Goal: Task Accomplishment & Management: Manage account settings

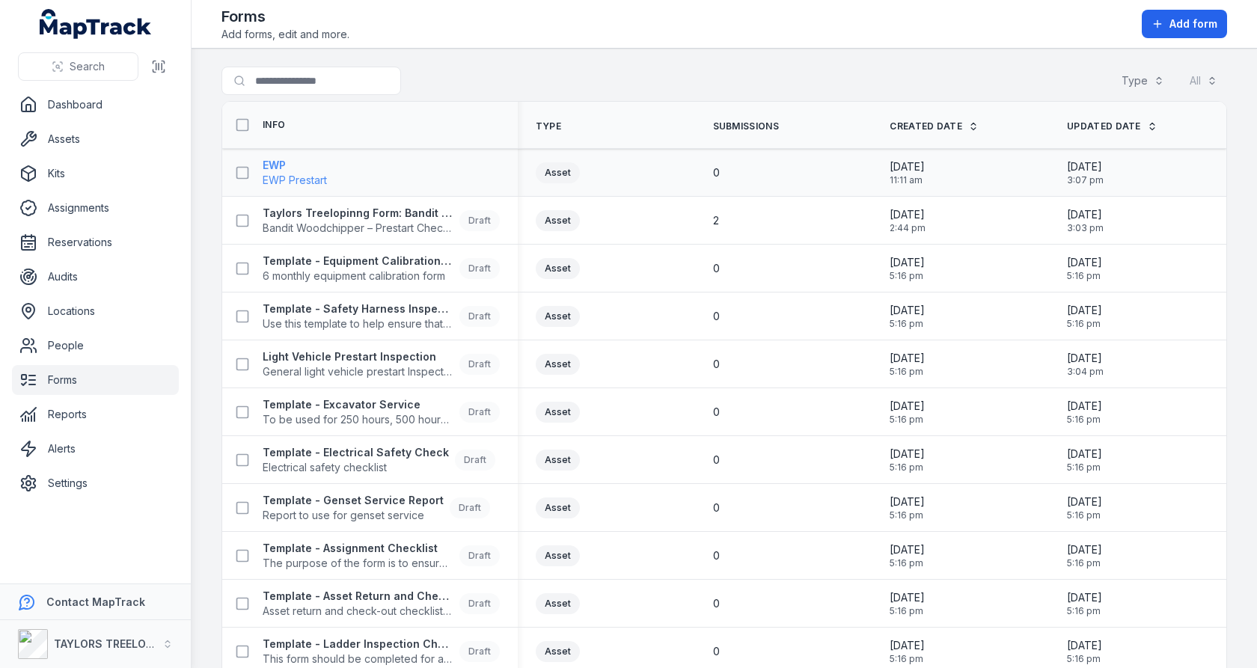
click at [289, 177] on span "EWP Prestart" at bounding box center [295, 180] width 64 height 15
click at [536, 102] on th "Type" at bounding box center [606, 125] width 177 height 47
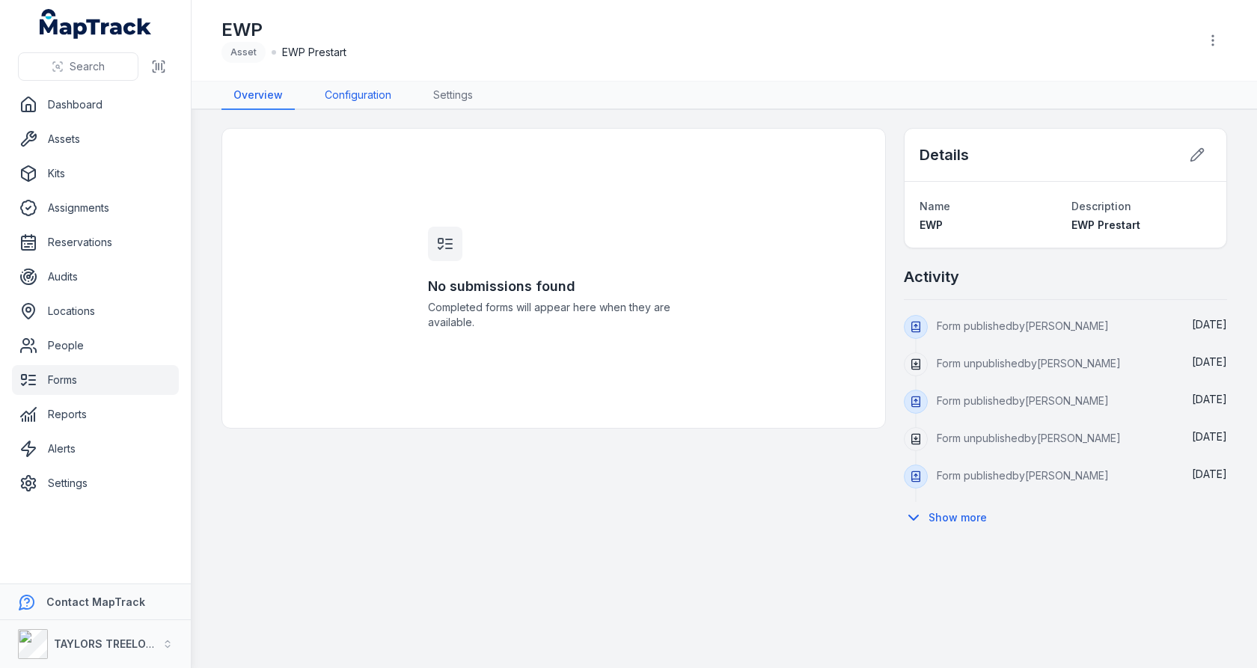
click at [357, 97] on link "Configuration" at bounding box center [358, 96] width 91 height 28
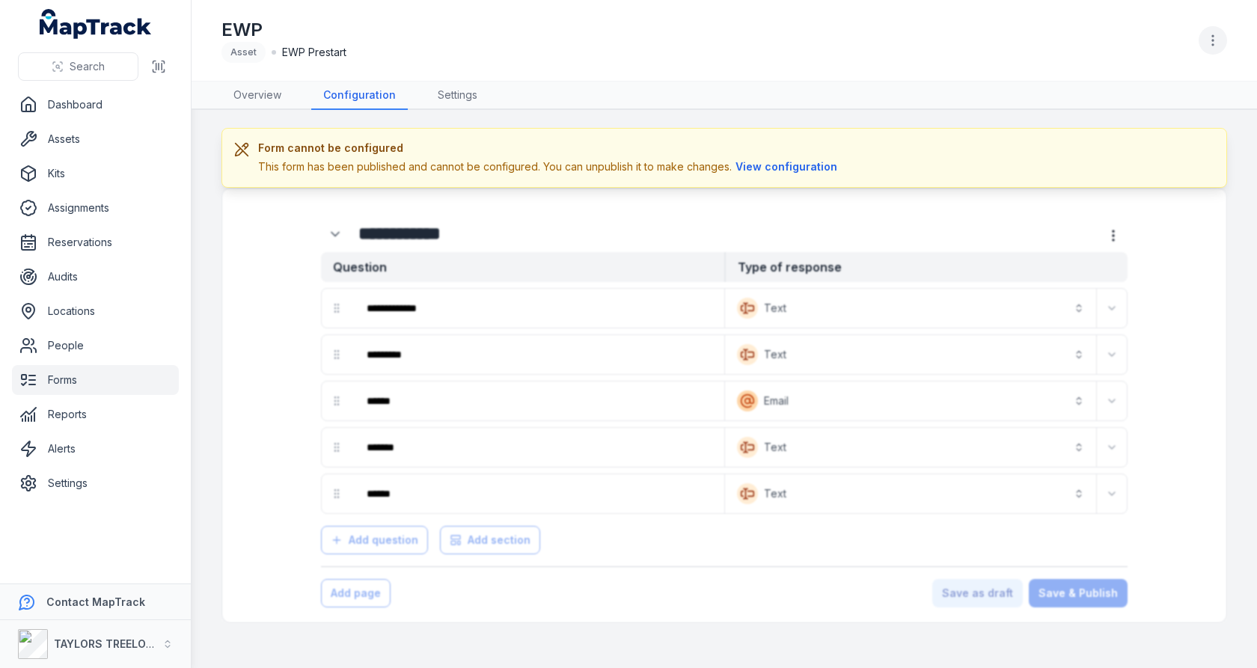
click at [1219, 37] on icon "button" at bounding box center [1212, 40] width 15 height 15
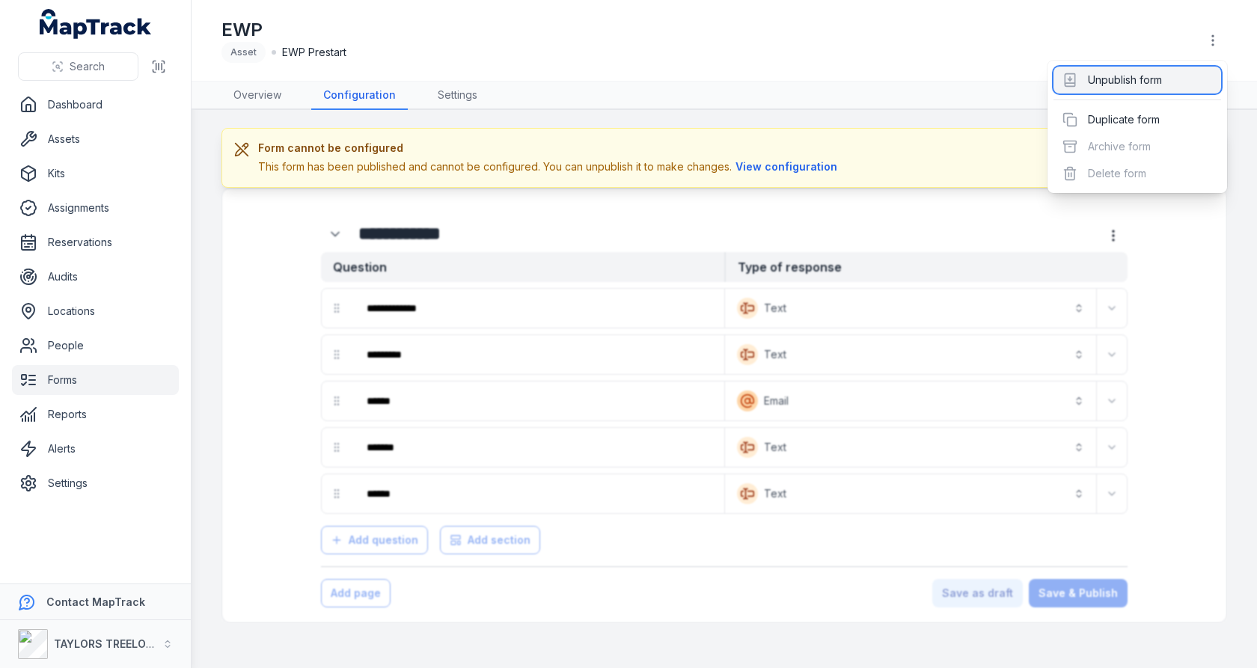
click at [1157, 85] on div "Unpublish form" at bounding box center [1137, 80] width 168 height 27
